Goal: Transaction & Acquisition: Purchase product/service

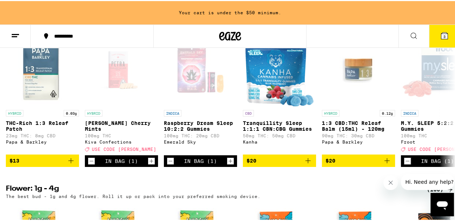
scroll to position [621, 0]
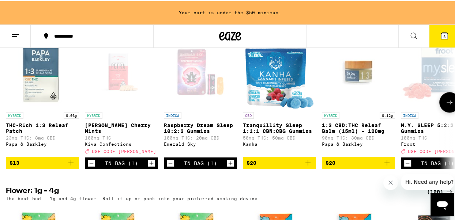
click at [446, 106] on icon at bounding box center [449, 101] width 9 height 9
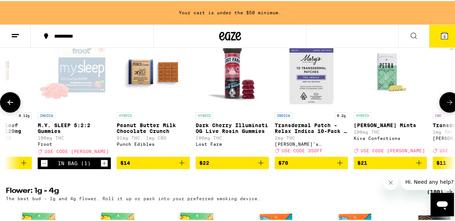
scroll to position [0, 364]
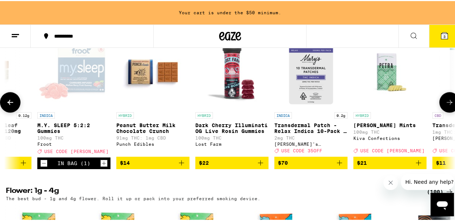
click at [443, 112] on button at bounding box center [449, 101] width 20 height 20
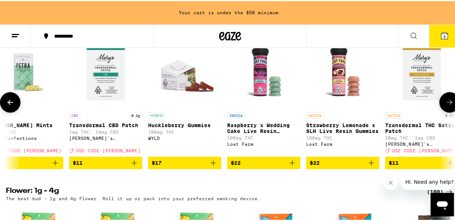
scroll to position [0, 727]
